Goal: Use online tool/utility: Utilize a website feature to perform a specific function

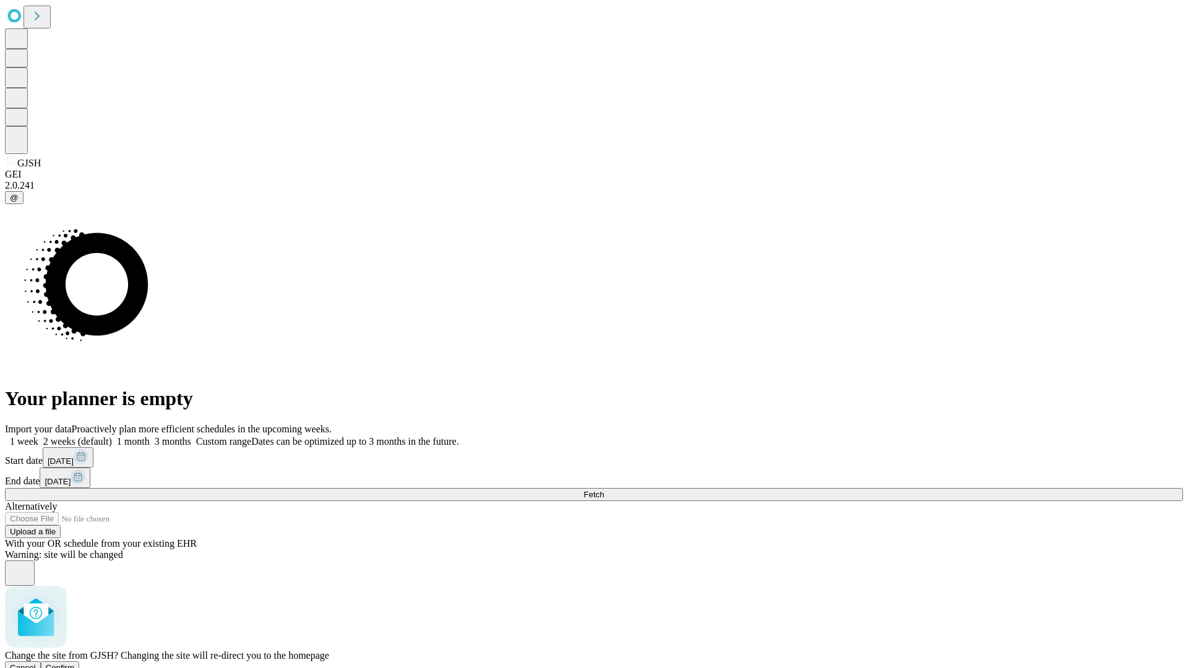
click at [75, 663] on span "Confirm" at bounding box center [60, 667] width 29 height 9
click at [112, 436] on label "2 weeks (default)" at bounding box center [75, 441] width 74 height 11
click at [604, 490] on span "Fetch" at bounding box center [593, 494] width 20 height 9
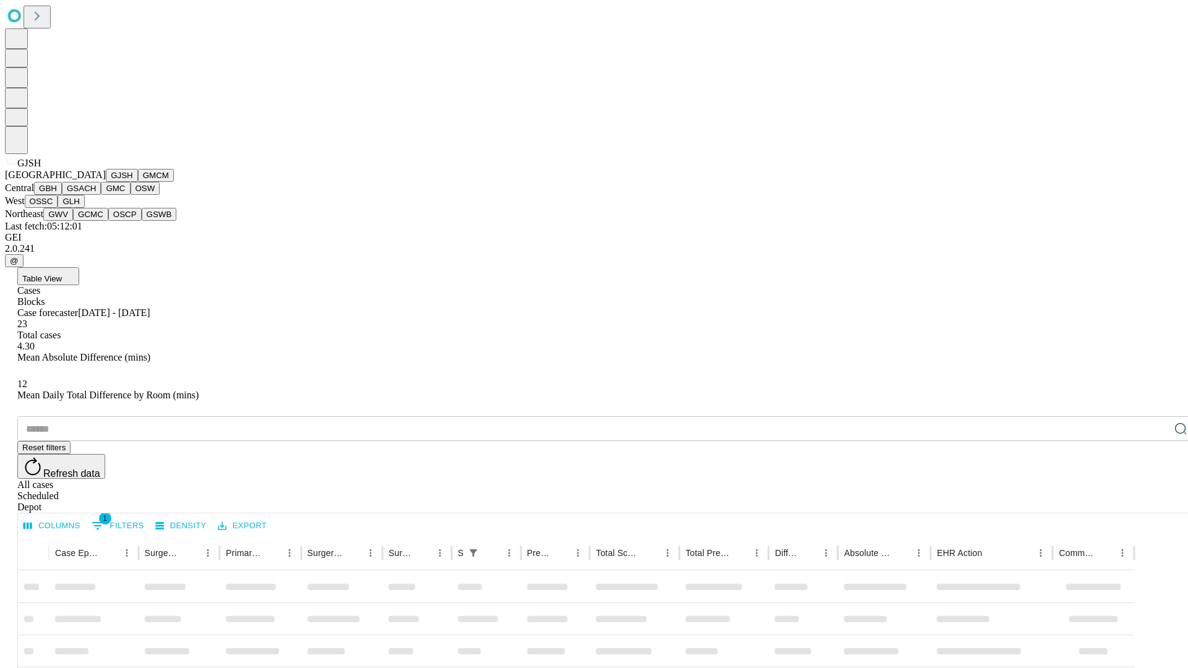
click at [138, 182] on button "GMCM" at bounding box center [156, 175] width 36 height 13
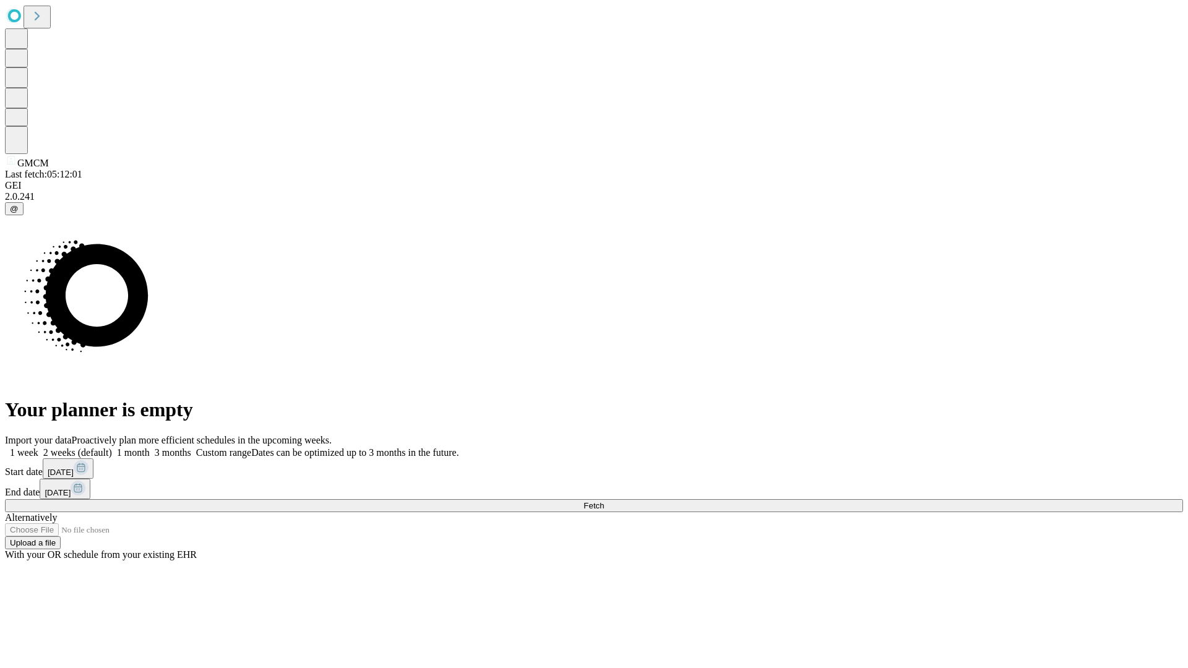
click at [112, 447] on label "2 weeks (default)" at bounding box center [75, 452] width 74 height 11
click at [604, 501] on span "Fetch" at bounding box center [593, 505] width 20 height 9
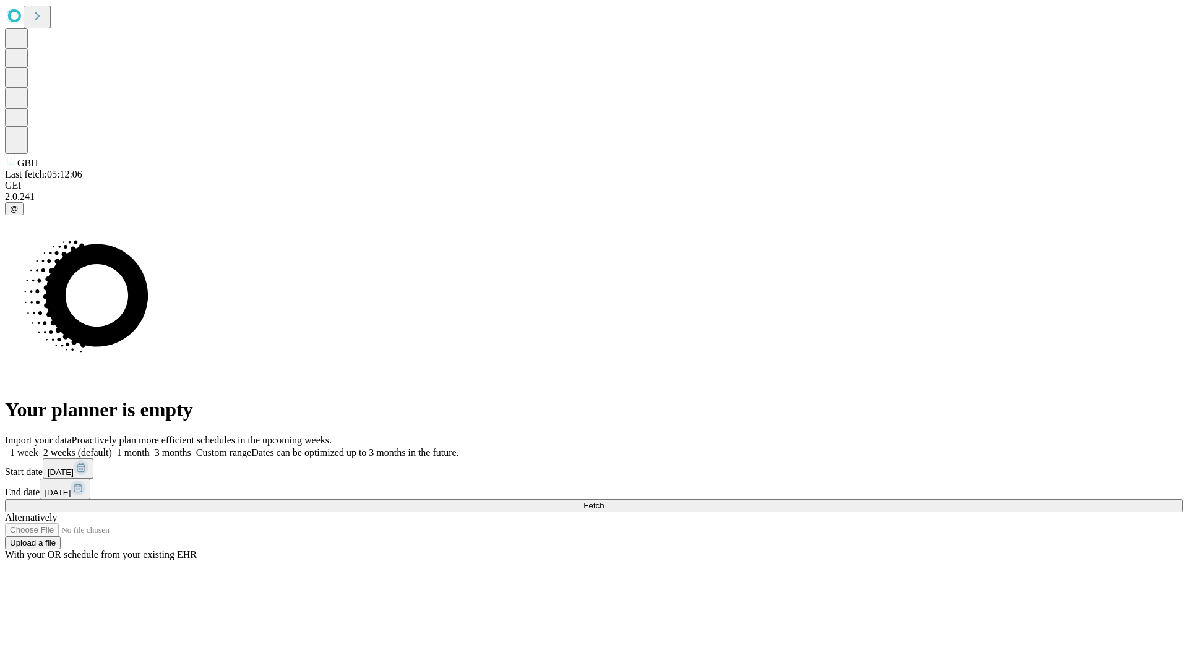
click at [112, 447] on label "2 weeks (default)" at bounding box center [75, 452] width 74 height 11
click at [604, 501] on span "Fetch" at bounding box center [593, 505] width 20 height 9
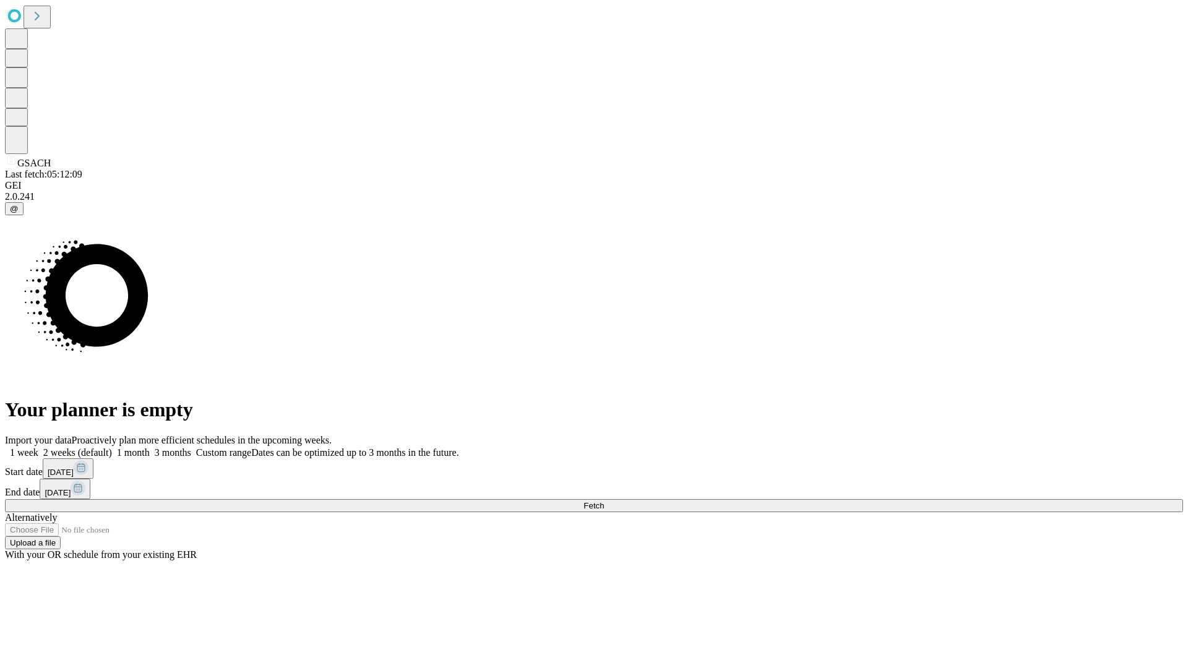
click at [112, 447] on label "2 weeks (default)" at bounding box center [75, 452] width 74 height 11
click at [604, 501] on span "Fetch" at bounding box center [593, 505] width 20 height 9
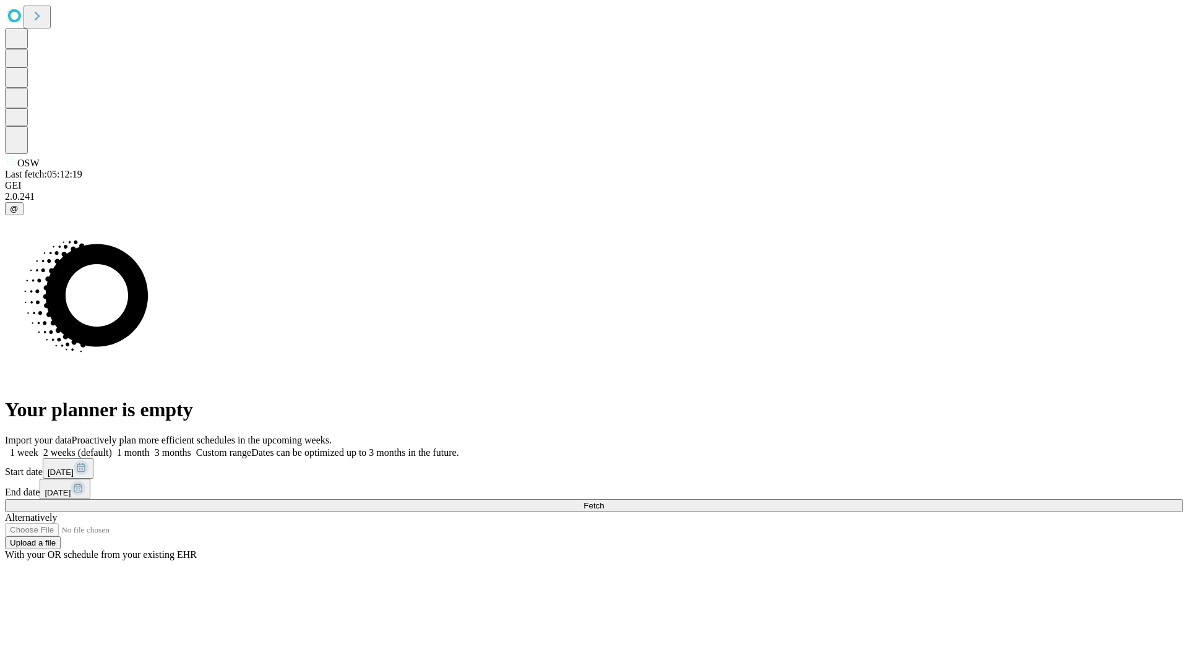
click at [112, 447] on label "2 weeks (default)" at bounding box center [75, 452] width 74 height 11
click at [604, 501] on span "Fetch" at bounding box center [593, 505] width 20 height 9
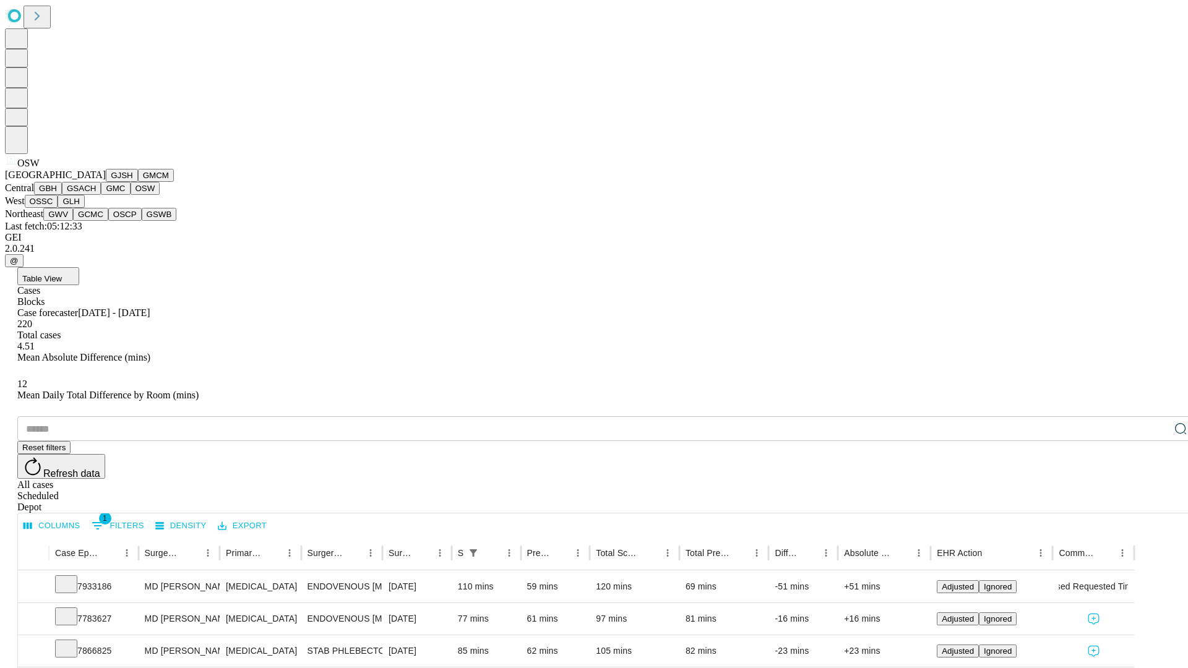
click at [58, 208] on button "OSSC" at bounding box center [41, 201] width 33 height 13
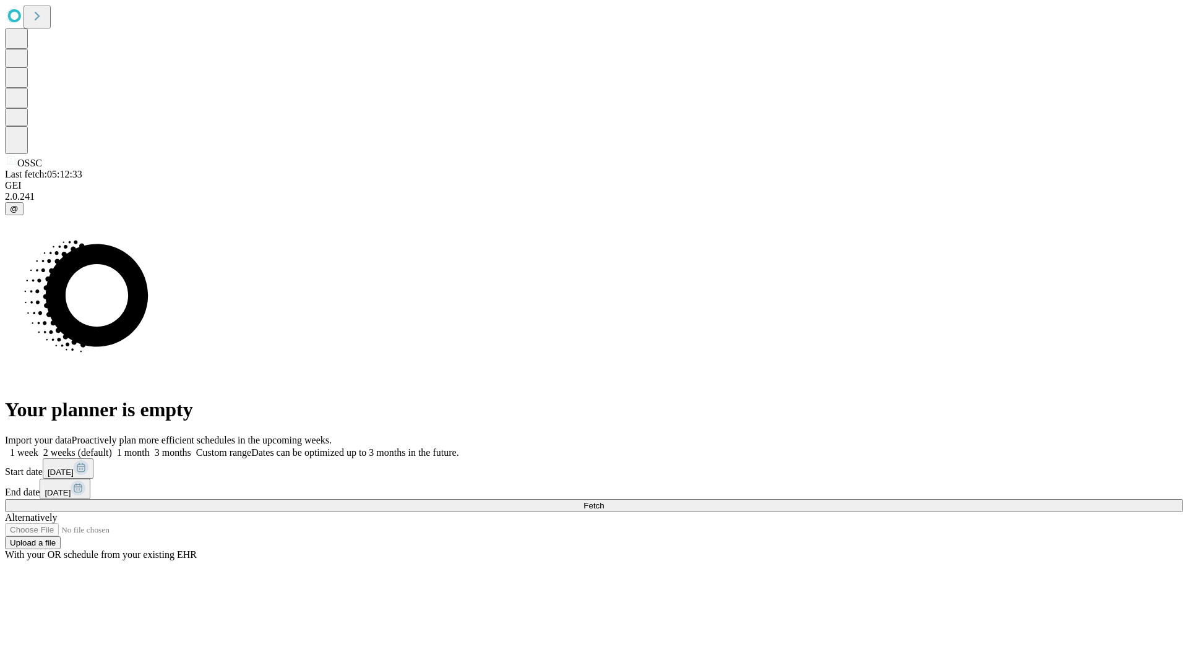
click at [112, 447] on label "2 weeks (default)" at bounding box center [75, 452] width 74 height 11
click at [604, 501] on span "Fetch" at bounding box center [593, 505] width 20 height 9
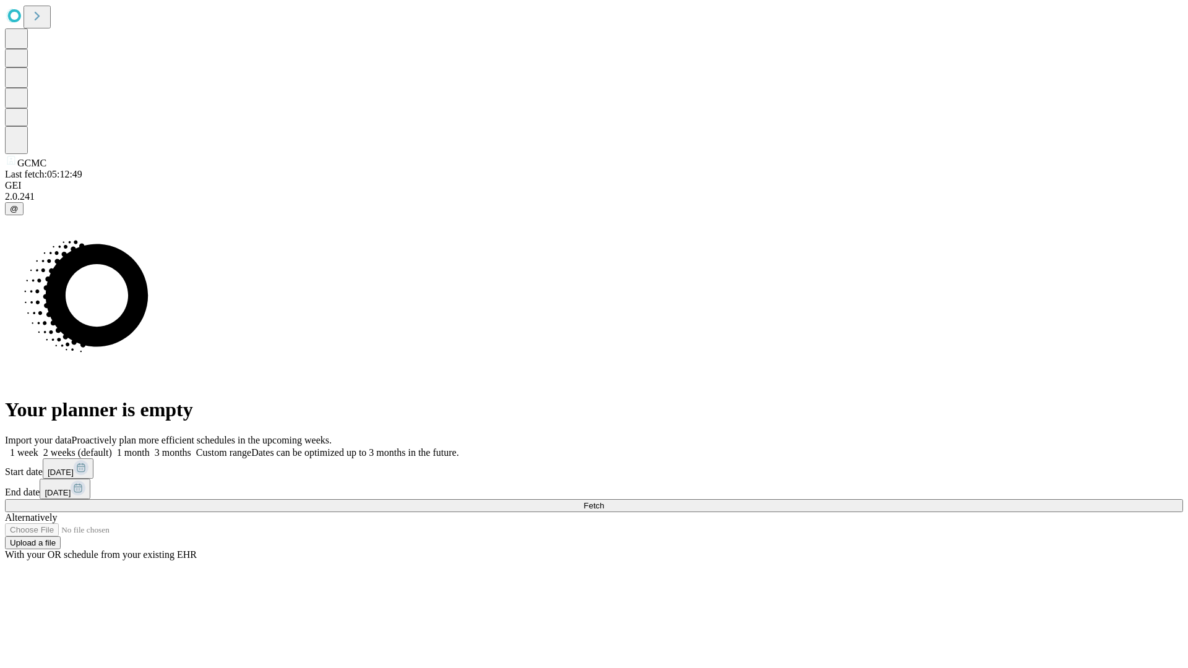
click at [112, 447] on label "2 weeks (default)" at bounding box center [75, 452] width 74 height 11
click at [604, 501] on span "Fetch" at bounding box center [593, 505] width 20 height 9
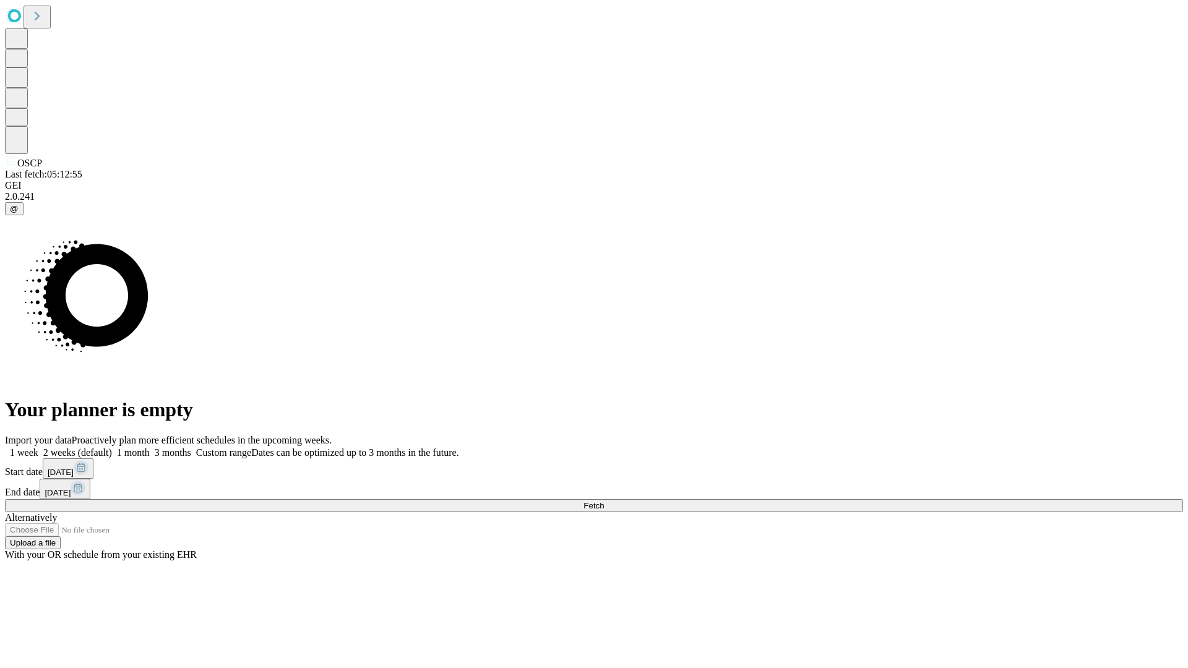
click at [112, 447] on label "2 weeks (default)" at bounding box center [75, 452] width 74 height 11
click at [604, 501] on span "Fetch" at bounding box center [593, 505] width 20 height 9
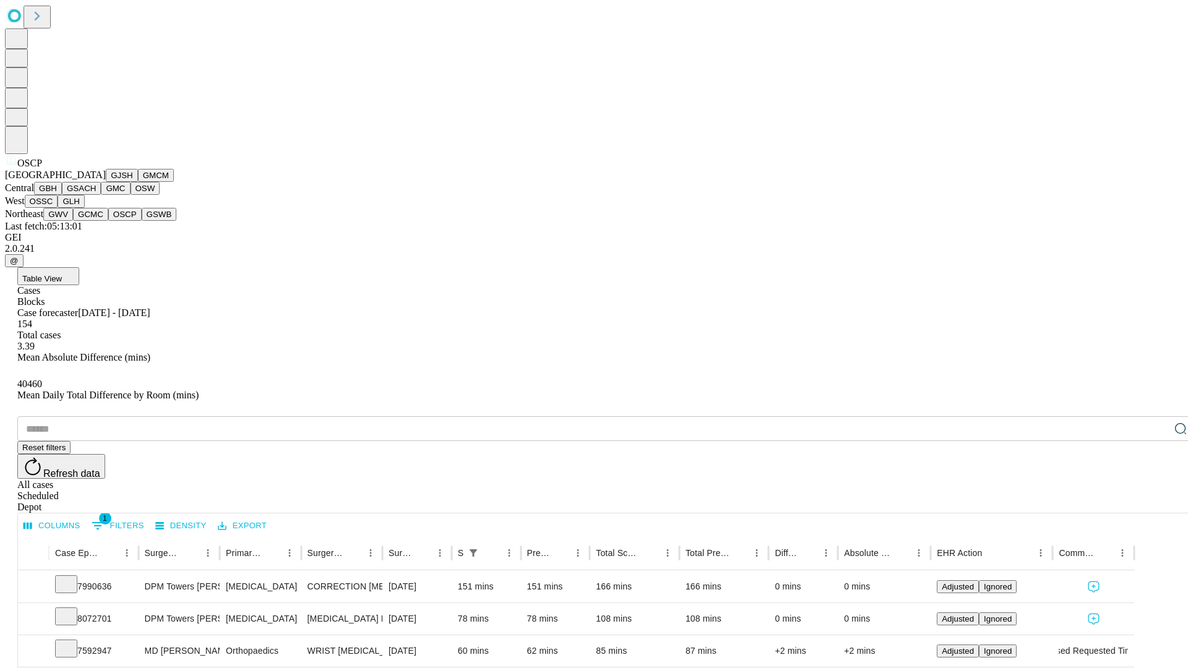
click at [142, 221] on button "GSWB" at bounding box center [159, 214] width 35 height 13
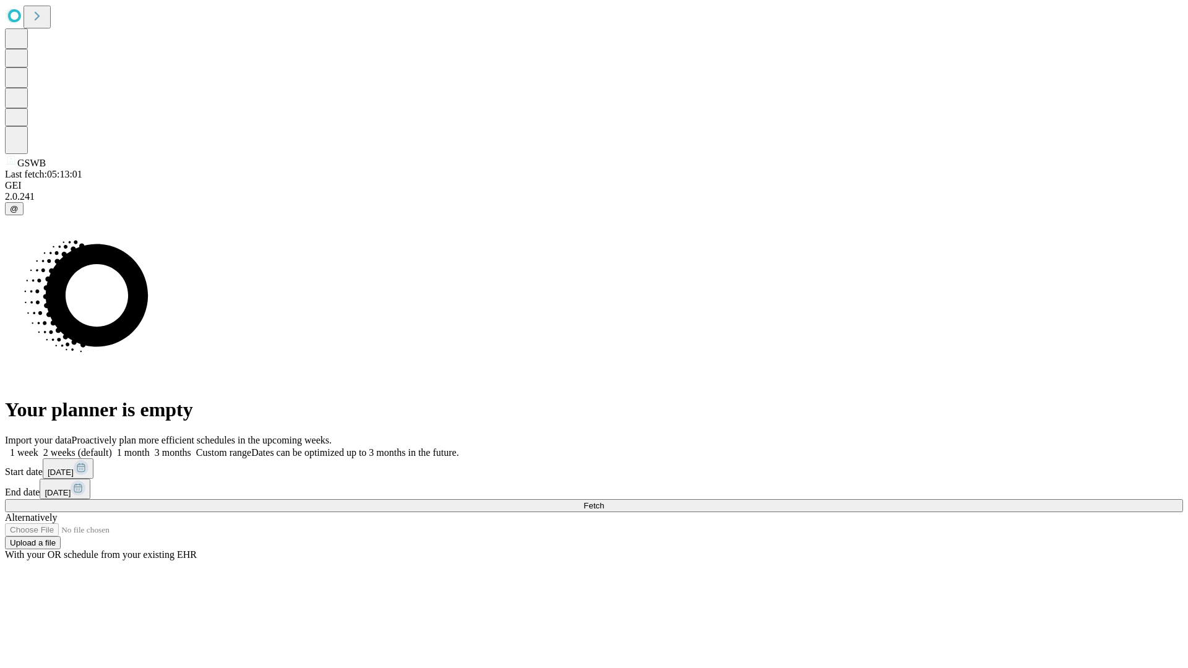
click at [112, 447] on label "2 weeks (default)" at bounding box center [75, 452] width 74 height 11
click at [604, 501] on span "Fetch" at bounding box center [593, 505] width 20 height 9
